Goal: Navigation & Orientation: Find specific page/section

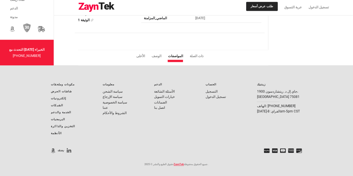
scroll to position [1541, 0]
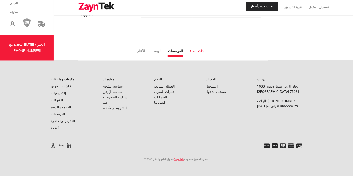
click at [195, 48] on li "ذات الصلة" at bounding box center [200, 50] width 20 height 5
click at [200, 48] on li "ذات الصلة" at bounding box center [200, 50] width 20 height 5
click at [193, 48] on li "ذات الصلة" at bounding box center [200, 50] width 20 height 5
click at [194, 48] on li "ذات الصلة" at bounding box center [200, 50] width 20 height 5
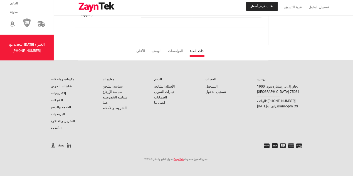
click at [194, 48] on li "ذات الصلة" at bounding box center [200, 50] width 20 height 5
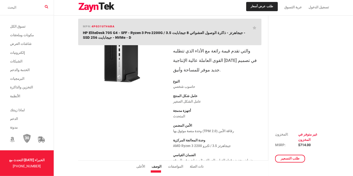
scroll to position [0, 0]
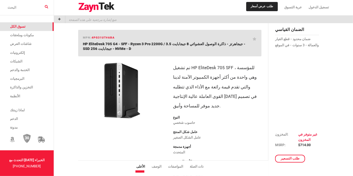
click at [21, 29] on link "تسوق الكل" at bounding box center [27, 26] width 54 height 9
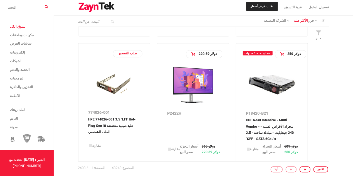
scroll to position [434, 0]
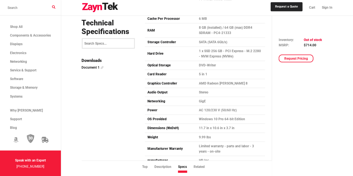
scroll to position [1403, 0]
